Goal: Obtain resource: Obtain resource

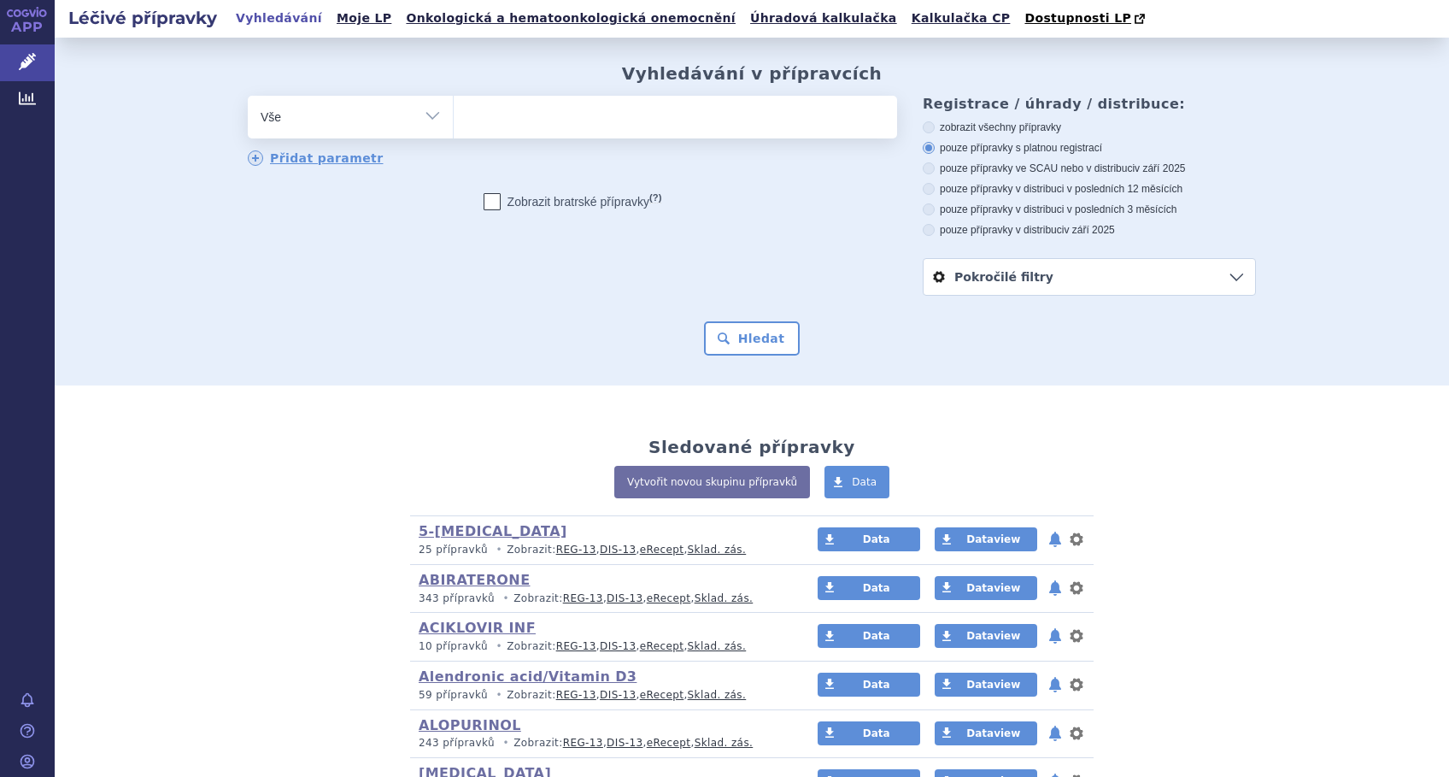
click at [532, 125] on ul at bounding box center [676, 114] width 444 height 36
click at [454, 125] on select at bounding box center [453, 116] width 1 height 43
type input "xg"
type input "xge"
type input "xgew"
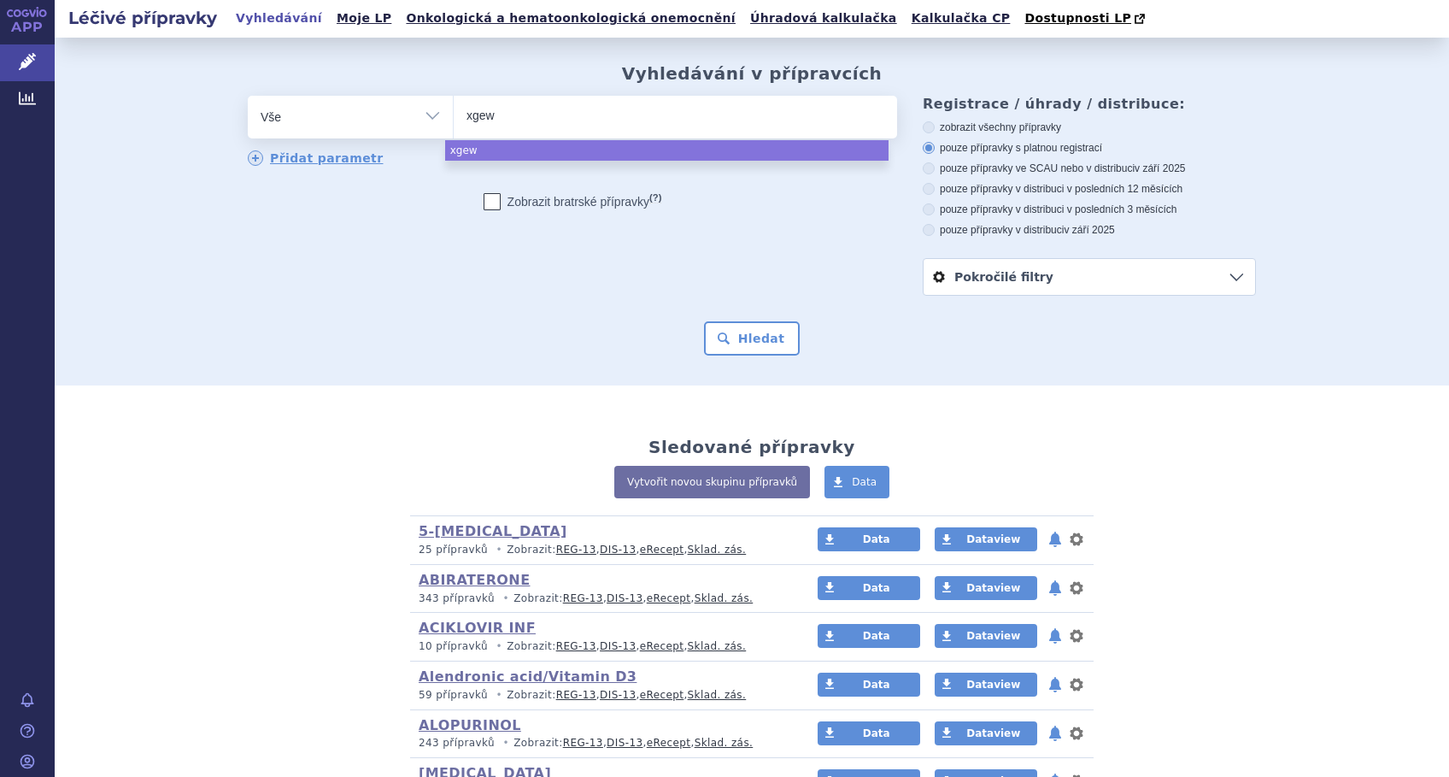
type input "xgewa"
select select "xgewa"
click at [758, 331] on button "Hledat" at bounding box center [752, 338] width 97 height 34
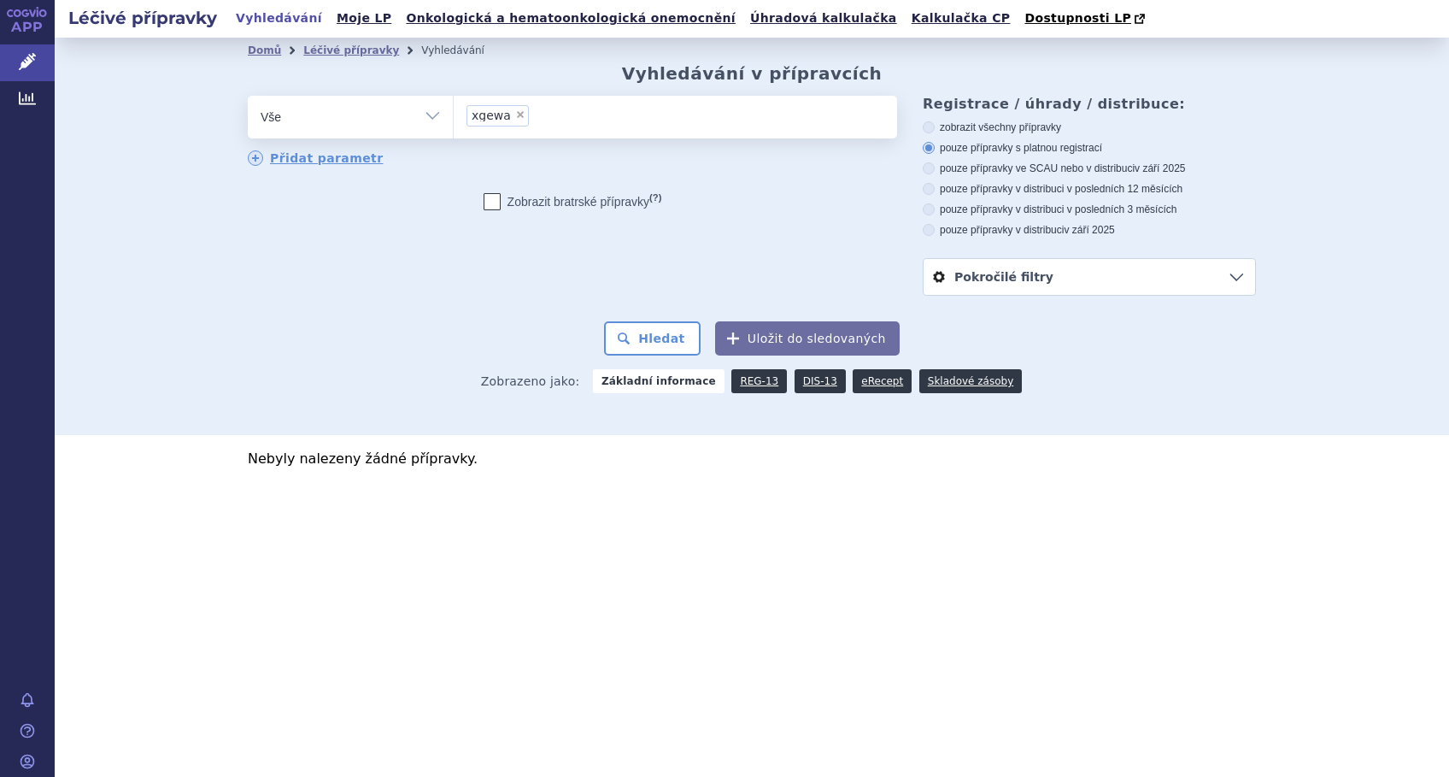
click at [515, 115] on span "×" at bounding box center [520, 114] width 10 height 10
click at [454, 115] on select "xgewa" at bounding box center [453, 116] width 1 height 43
select select
click at [511, 115] on ul at bounding box center [676, 114] width 444 height 36
click at [454, 115] on select "xgewa" at bounding box center [453, 116] width 1 height 43
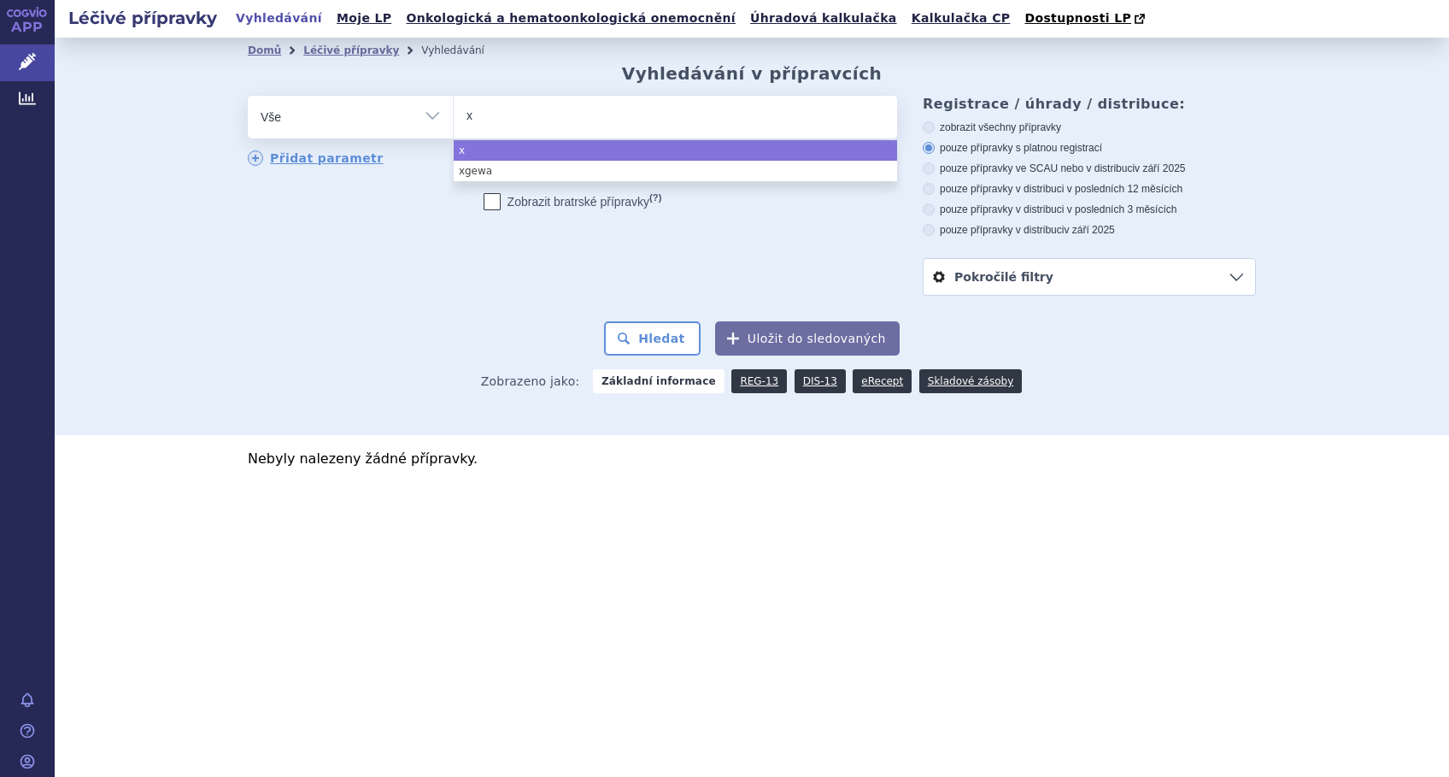
type input "xg"
type input "xge"
type input "xgew"
type input "xgewa"
type input "xge"
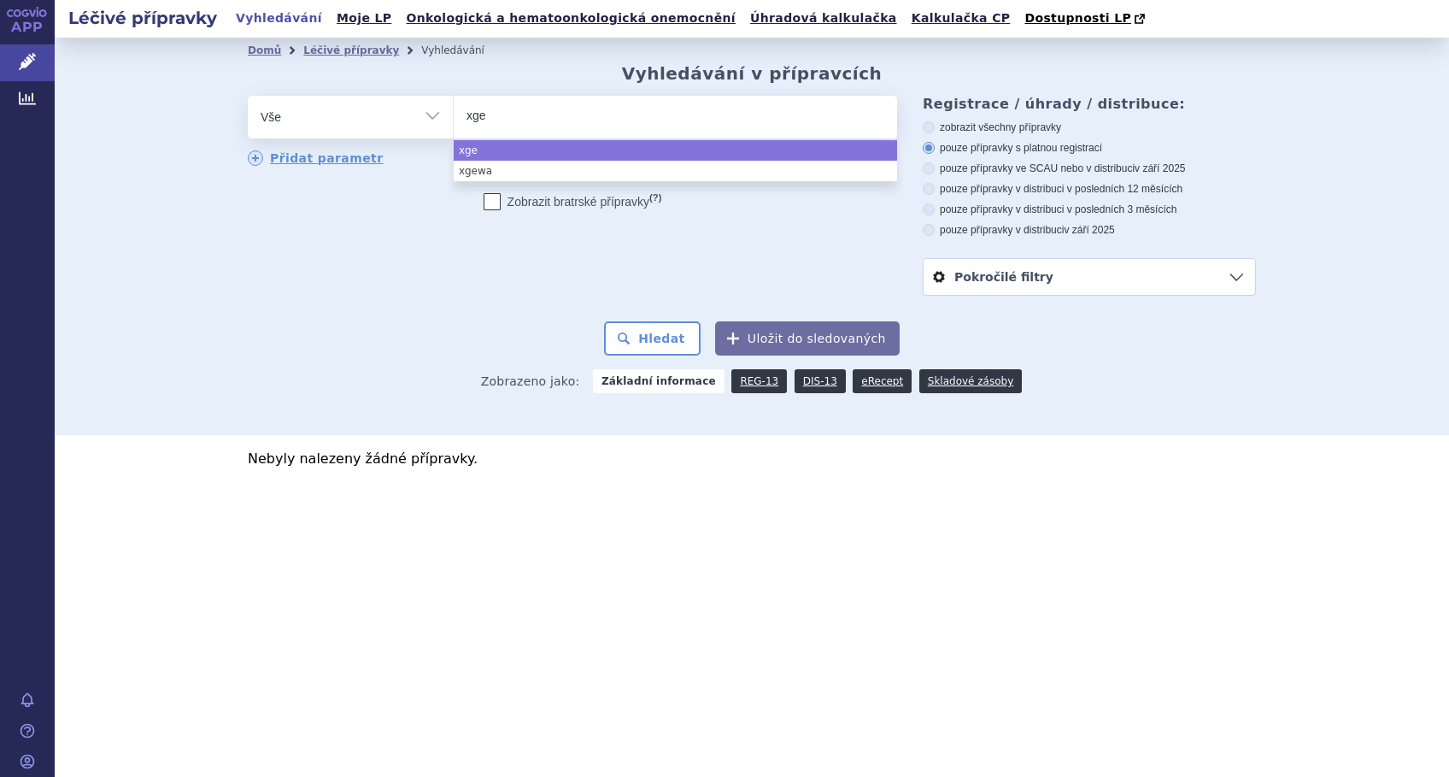
select select "xge"
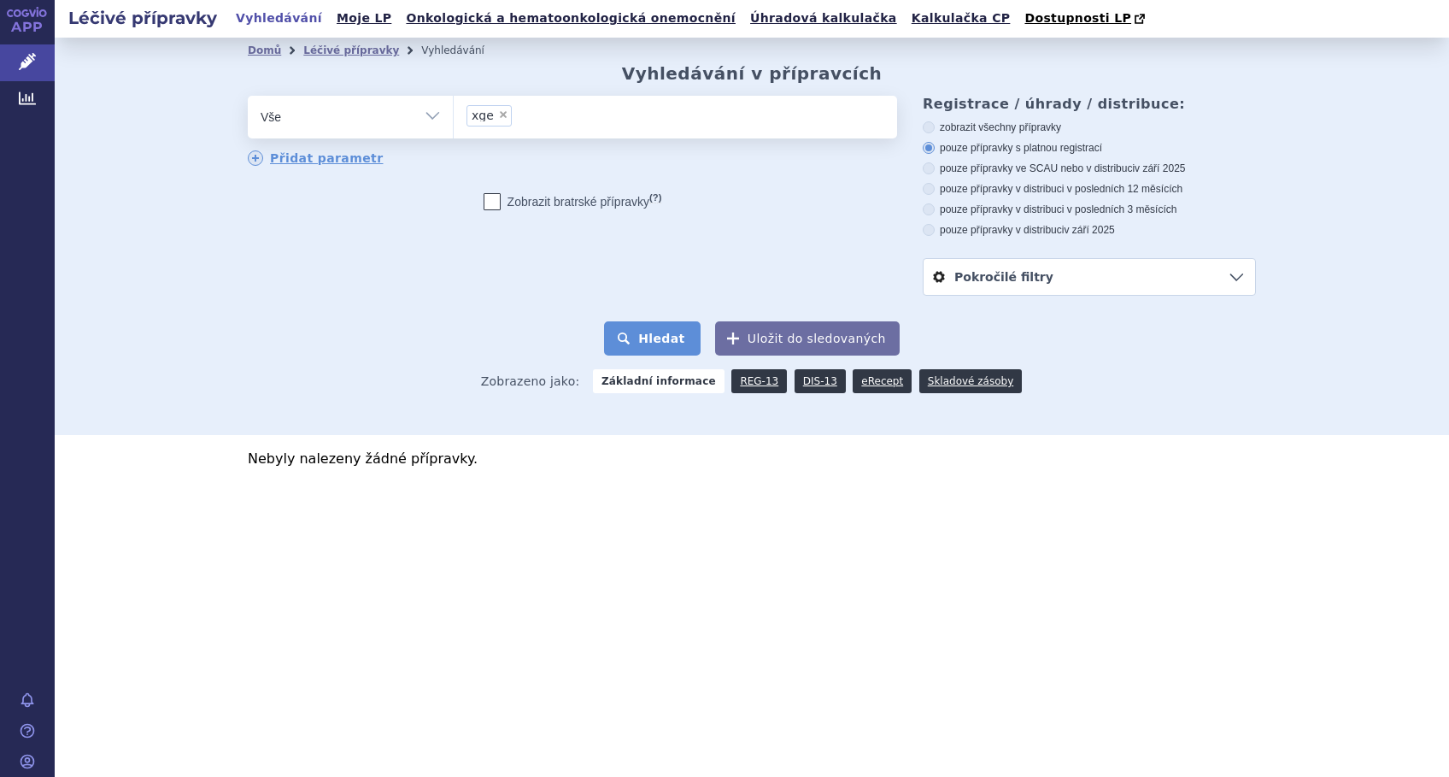
click at [636, 330] on button "Hledat" at bounding box center [652, 338] width 97 height 34
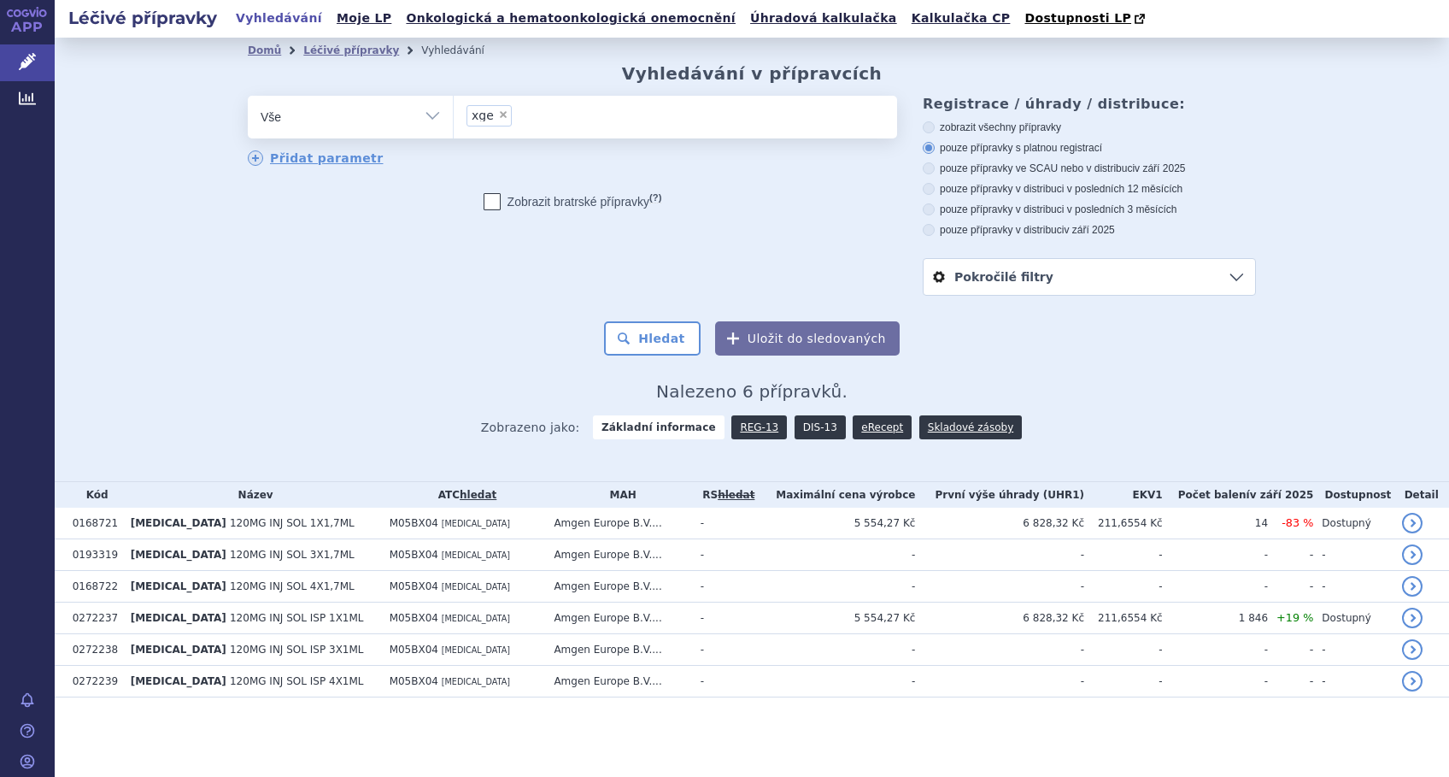
click at [807, 420] on link "DIS-13" at bounding box center [820, 427] width 51 height 24
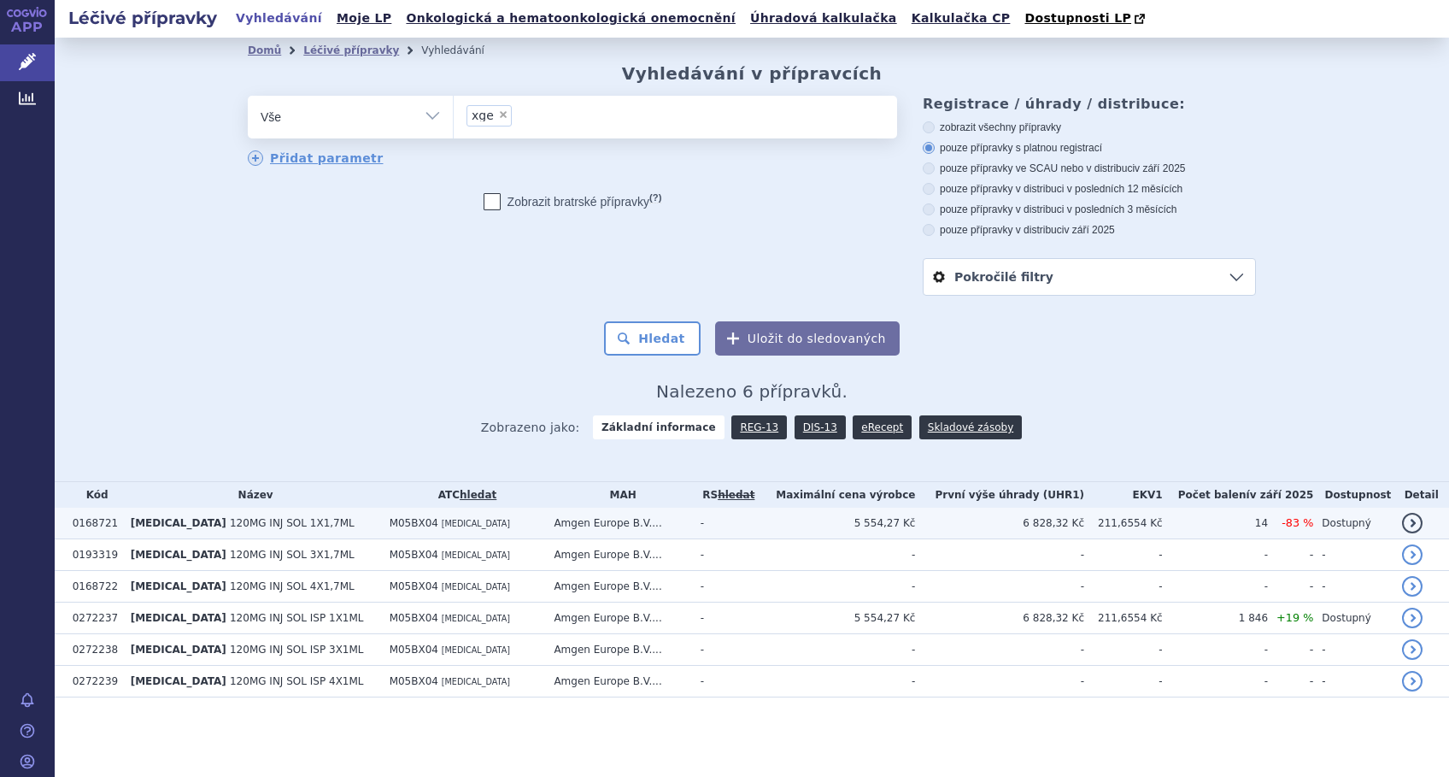
click at [158, 526] on span "XGEVA" at bounding box center [179, 523] width 96 height 12
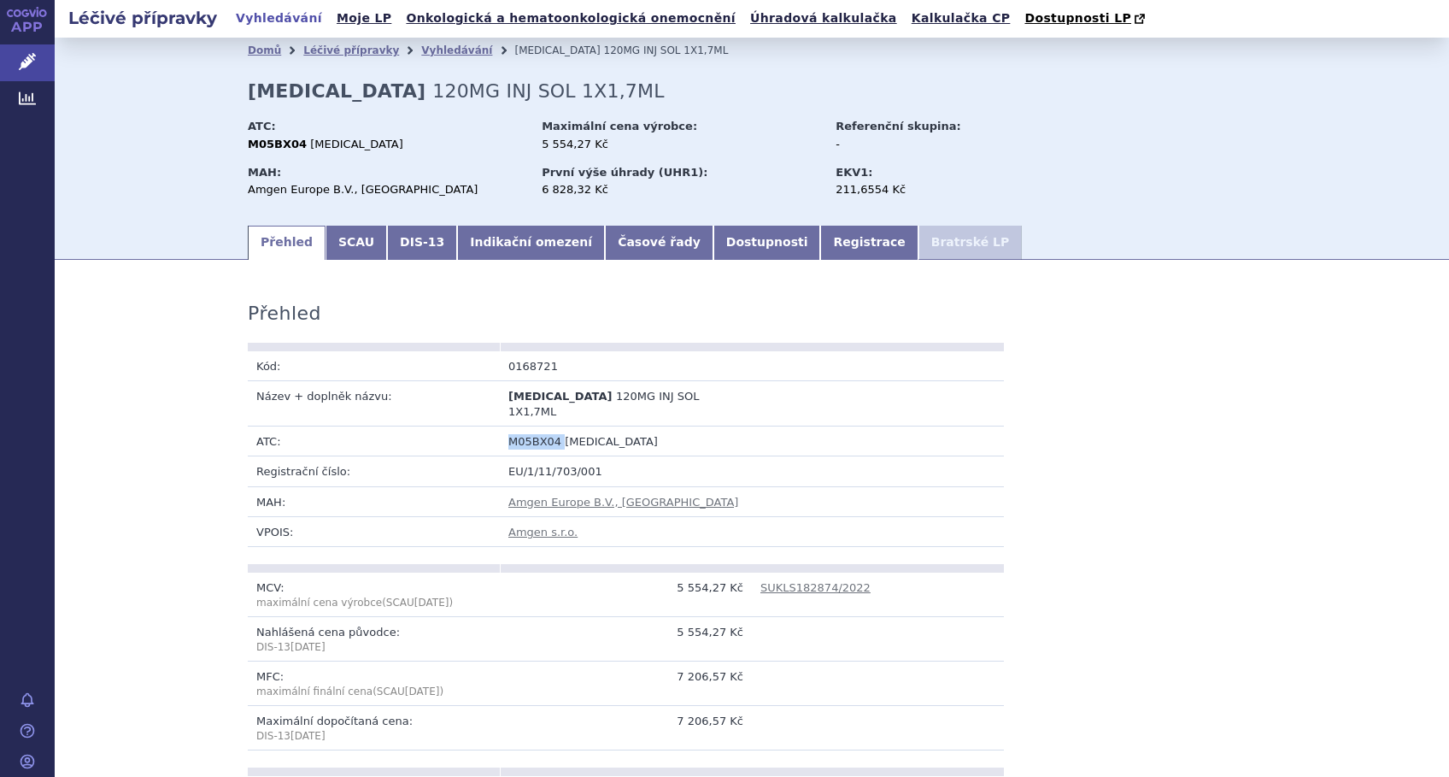
drag, startPoint x: 549, startPoint y: 427, endPoint x: 491, endPoint y: 427, distance: 58.1
click at [500, 427] on td "M05BX04 [MEDICAL_DATA]" at bounding box center [752, 441] width 504 height 30
copy td "M05BX04"
click at [26, 15] on icon at bounding box center [26, 13] width 8 height 8
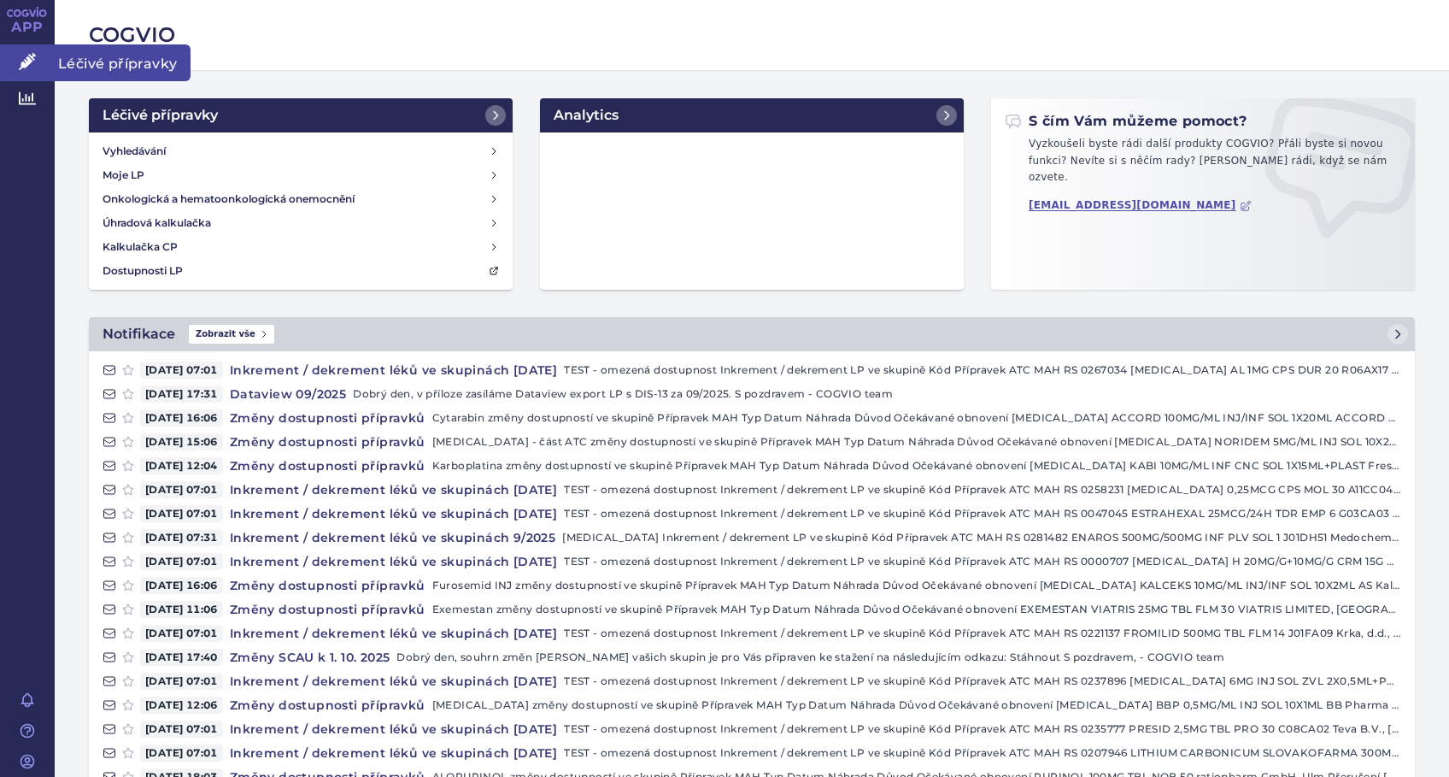
click at [31, 56] on icon at bounding box center [27, 61] width 17 height 17
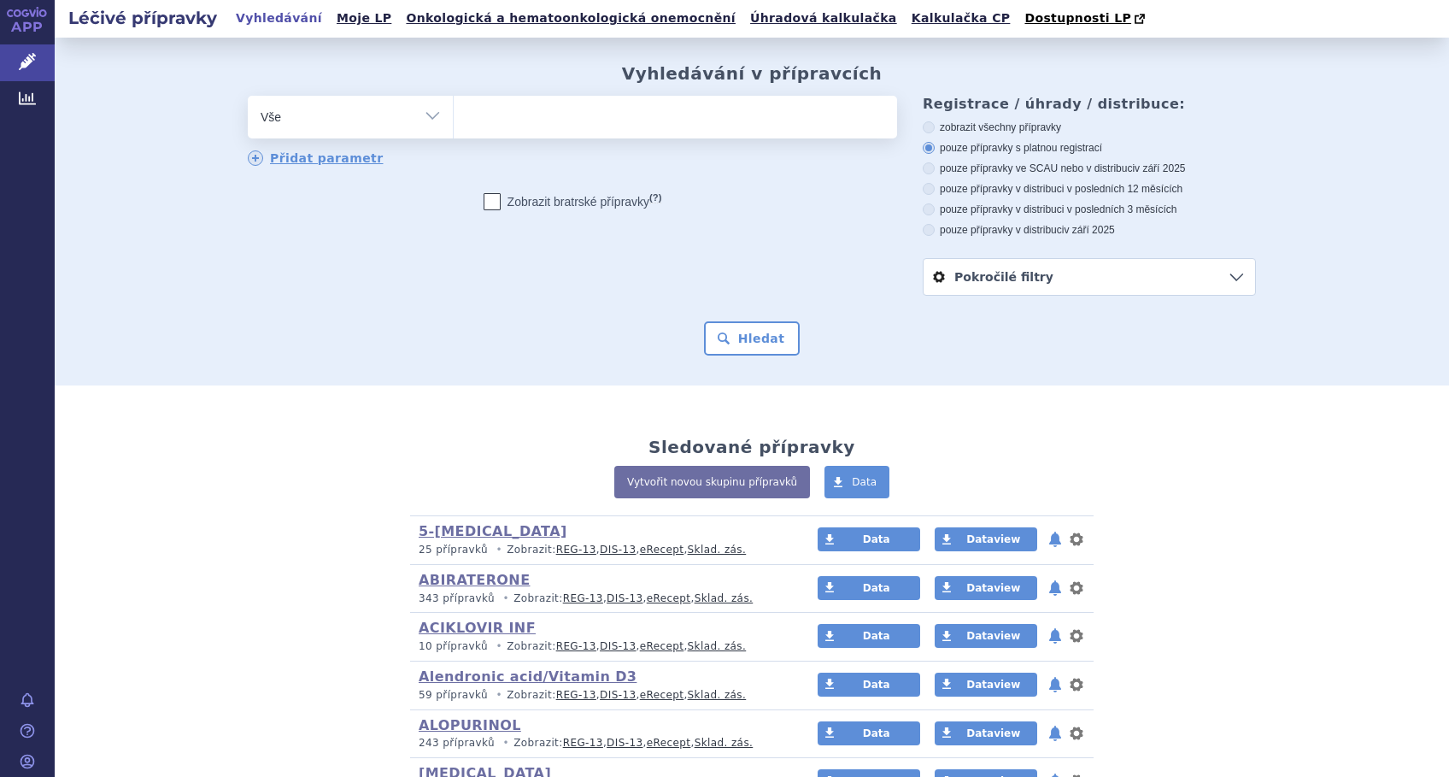
click at [516, 109] on ul at bounding box center [676, 114] width 444 height 36
click at [454, 109] on select at bounding box center [453, 116] width 1 height 43
paste input "M05BX04"
type input "M05BX04"
select select "M05BX04"
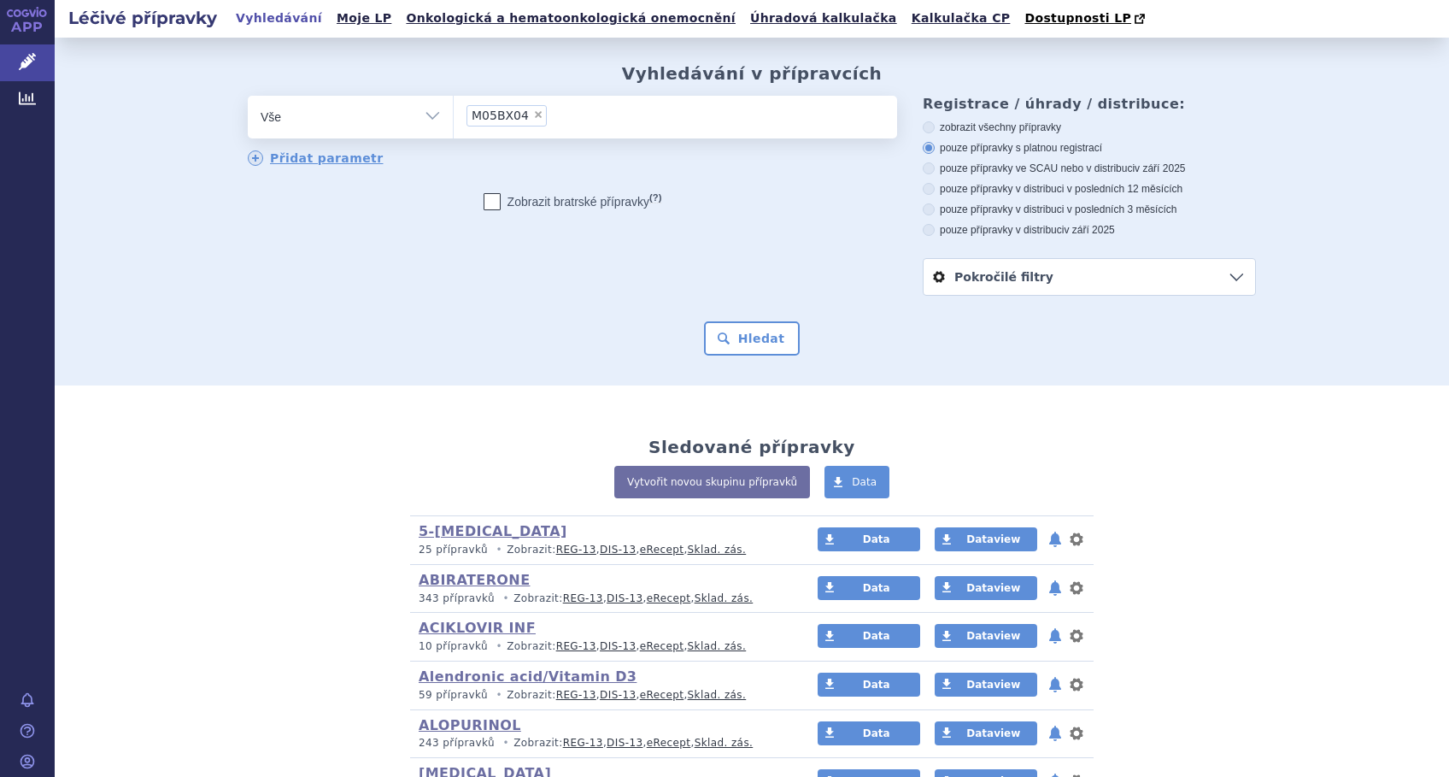
click at [429, 116] on select "Vše Přípravek/SUKL kód MAH VPOIS ATC/Aktivní látka Léková forma Síla" at bounding box center [350, 115] width 205 height 38
select select "filter-atc-group"
click at [248, 97] on select "Vše Přípravek/SUKL kód MAH VPOIS ATC/Aktivní látka Léková forma Síla" at bounding box center [350, 115] width 205 height 38
click at [501, 121] on ul at bounding box center [676, 114] width 444 height 36
click at [454, 121] on select at bounding box center [453, 116] width 1 height 43
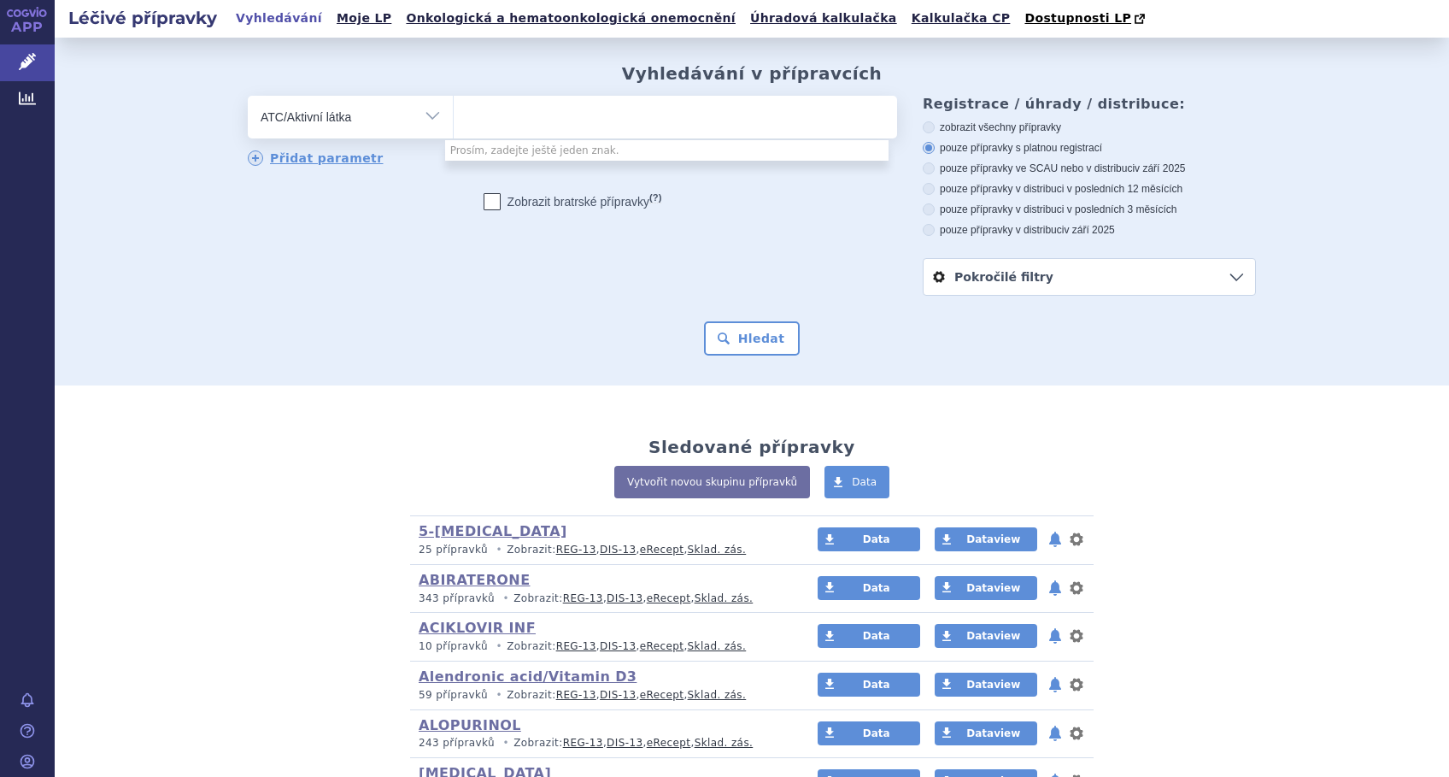
paste input "M05BX04"
type input "M05BX04"
select select "M05BX04"
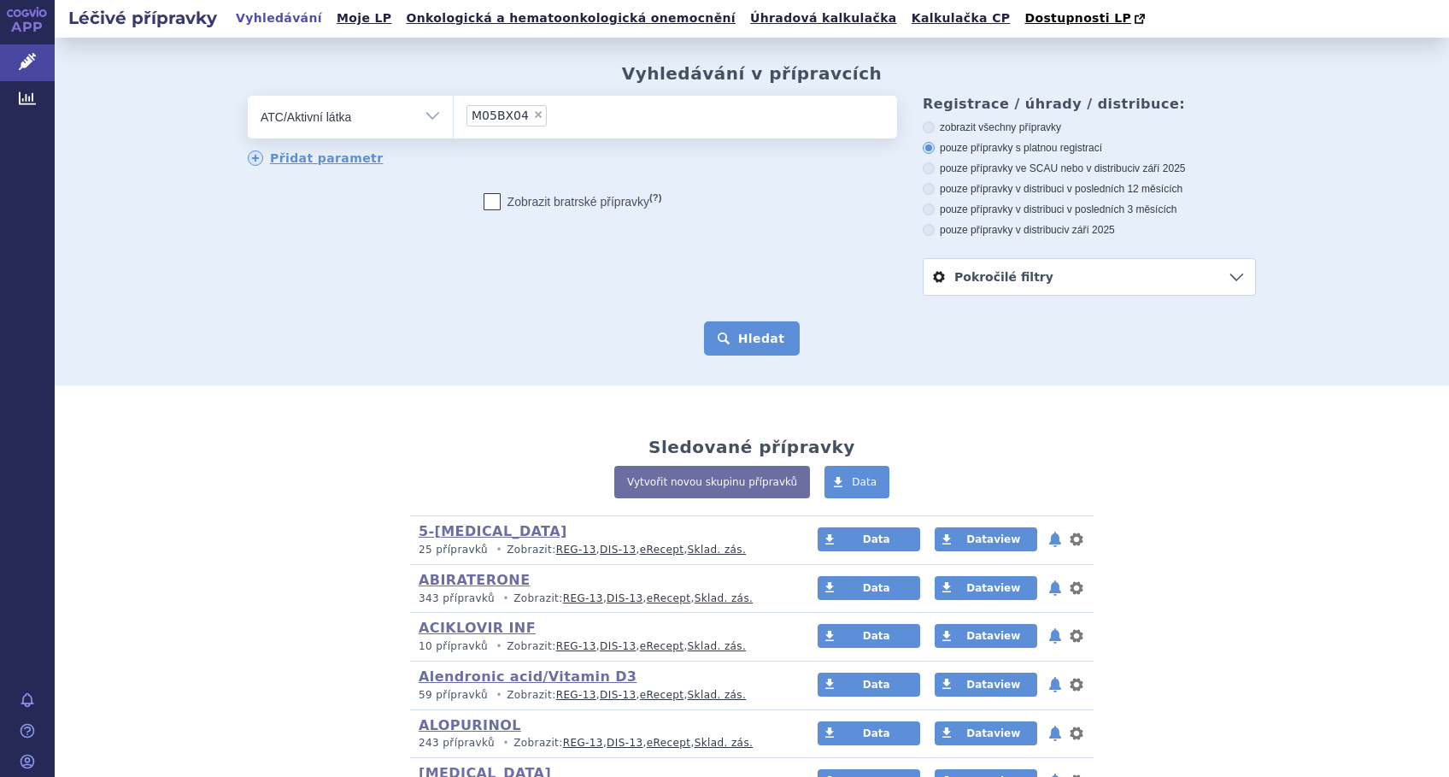
click at [756, 342] on button "Hledat" at bounding box center [752, 338] width 97 height 34
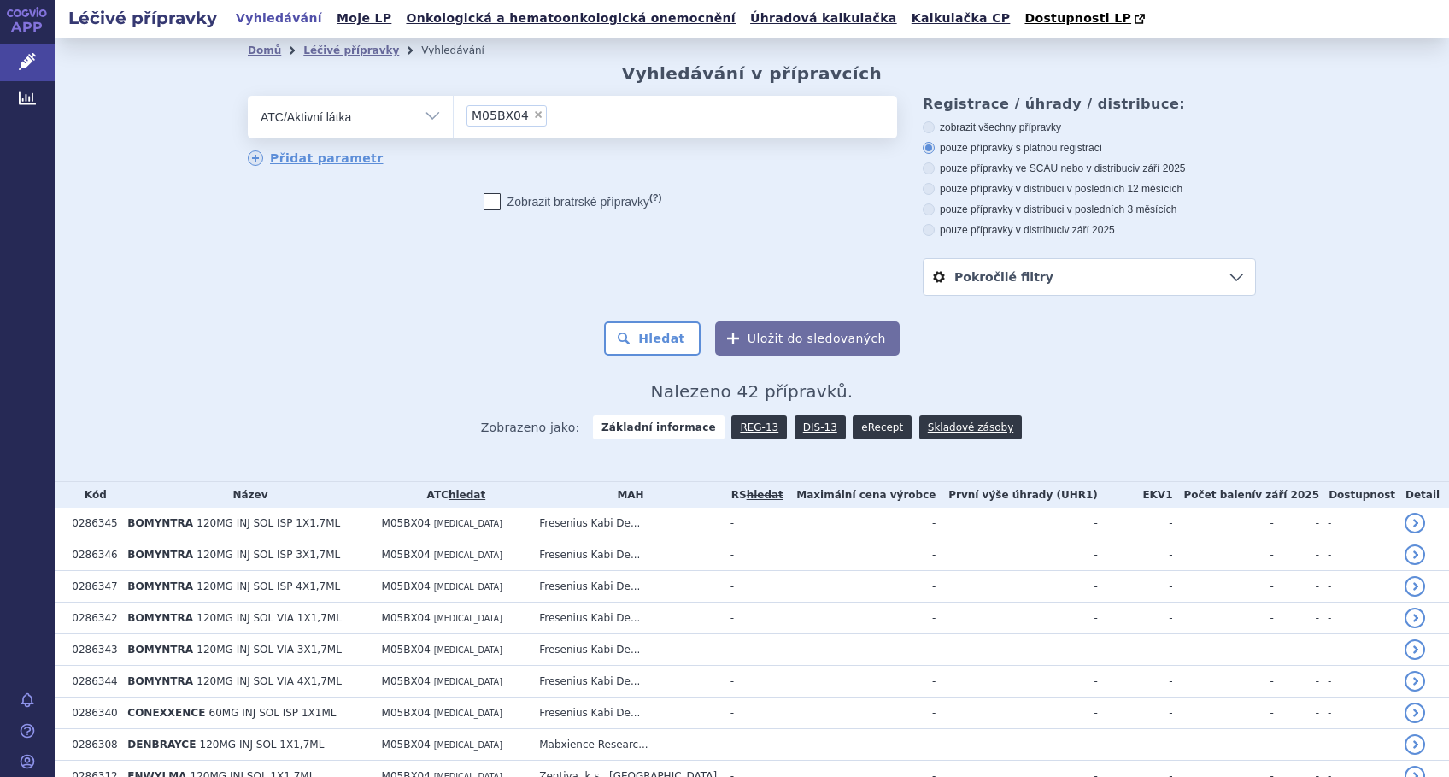
click at [855, 431] on link "eRecept" at bounding box center [882, 427] width 59 height 24
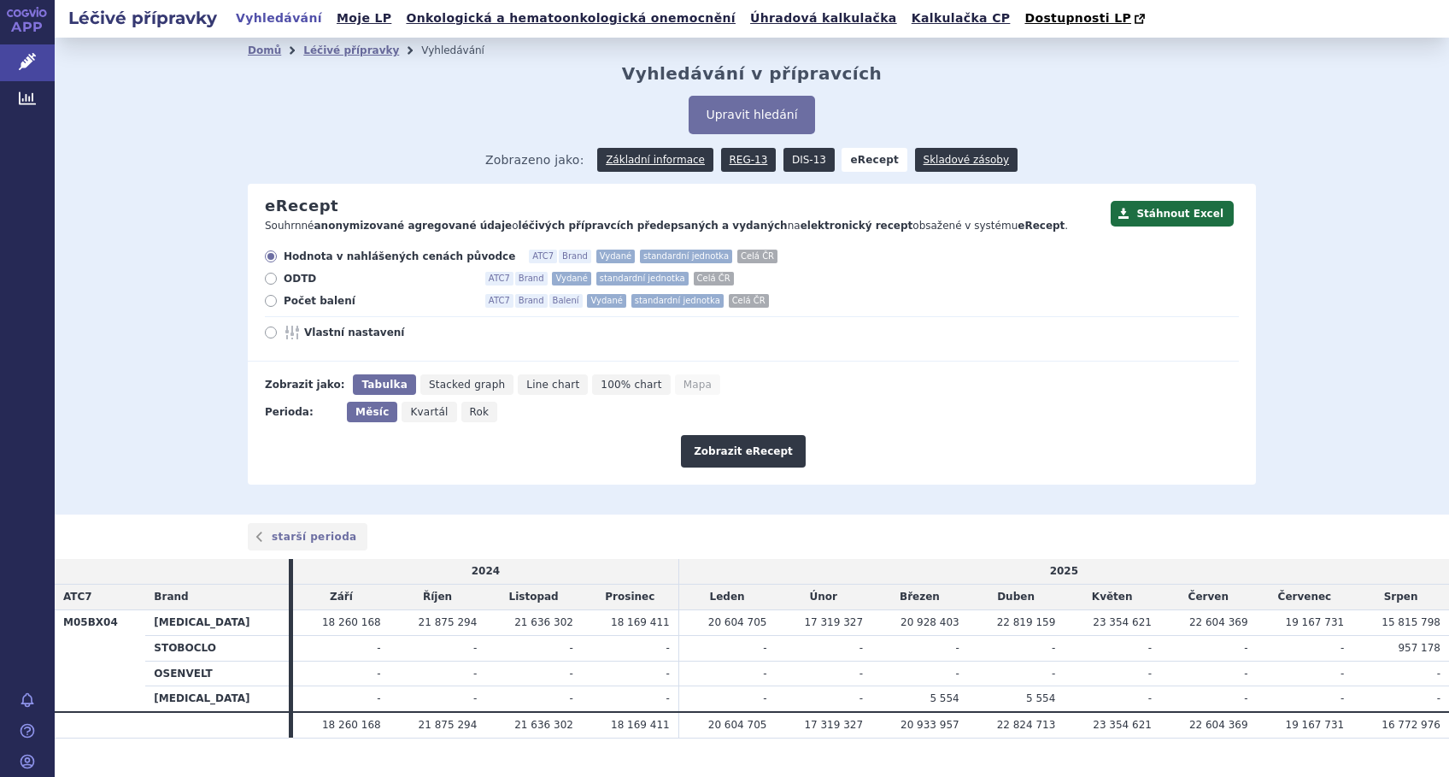
click at [788, 162] on link "DIS-13" at bounding box center [809, 160] width 51 height 24
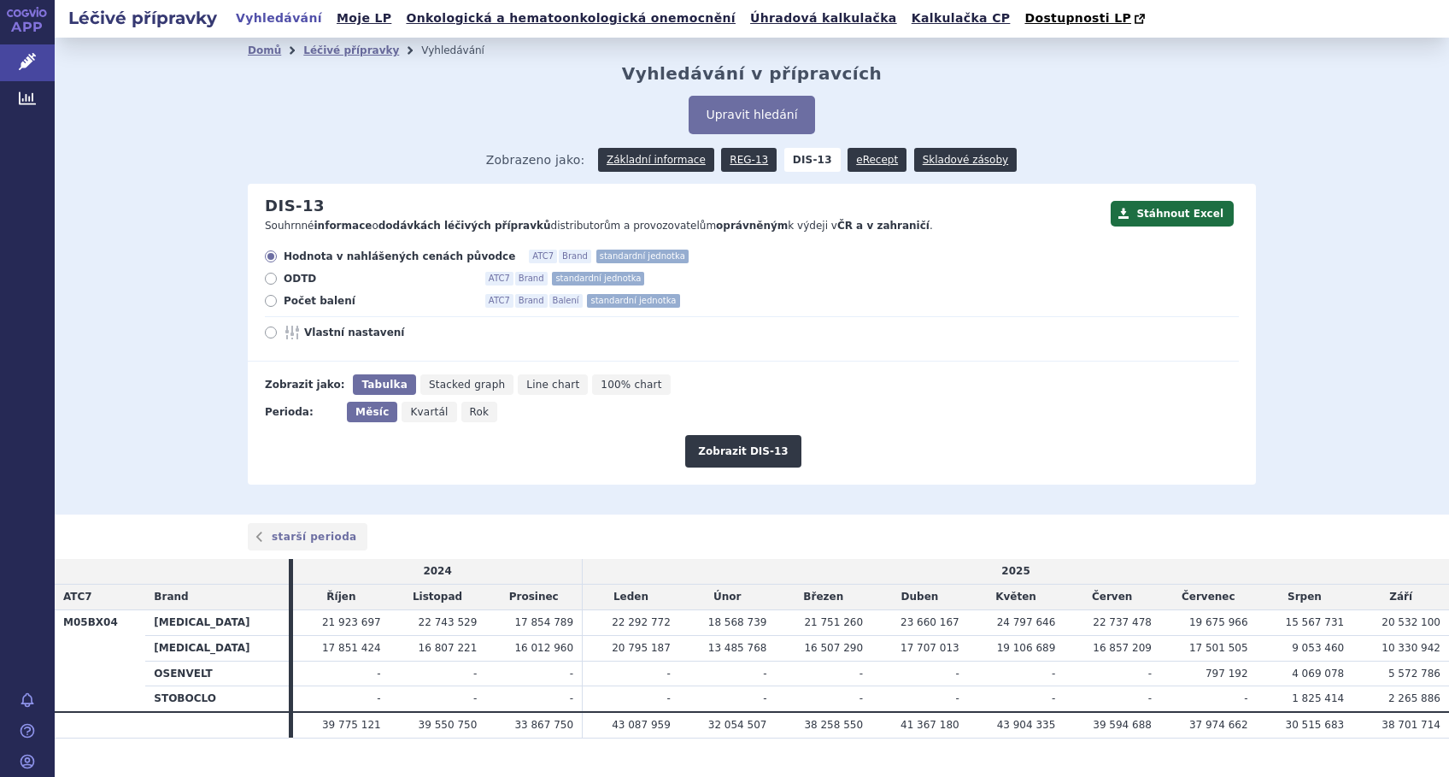
click at [265, 304] on icon at bounding box center [271, 301] width 12 height 12
click at [267, 304] on input "Počet balení ATC7 Brand Balení standardní jednotka" at bounding box center [272, 302] width 11 height 11
radio input "true"
click at [743, 452] on button "Zobrazit DIS-13" at bounding box center [742, 451] width 115 height 32
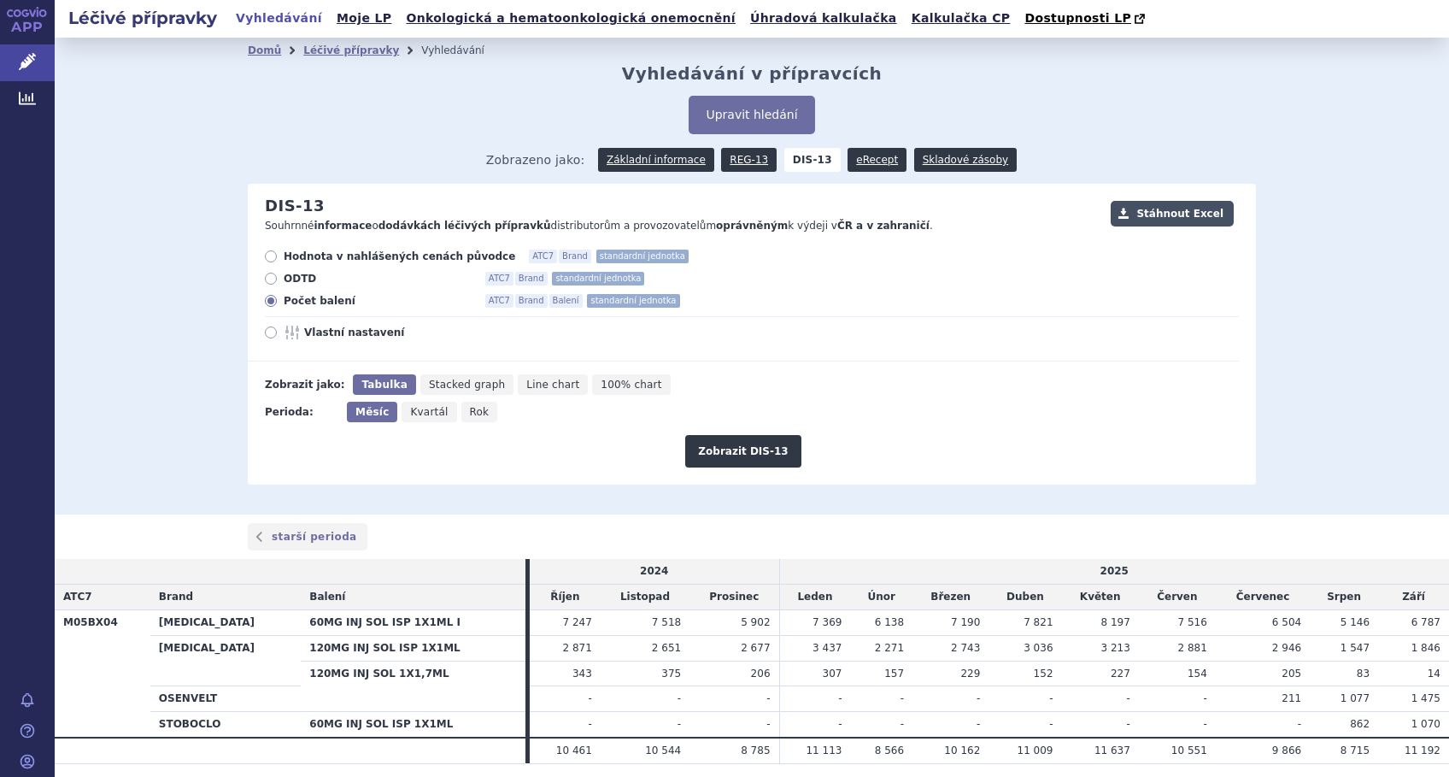
click at [1173, 219] on button "Stáhnout Excel" at bounding box center [1172, 214] width 123 height 26
